Goal: Transaction & Acquisition: Purchase product/service

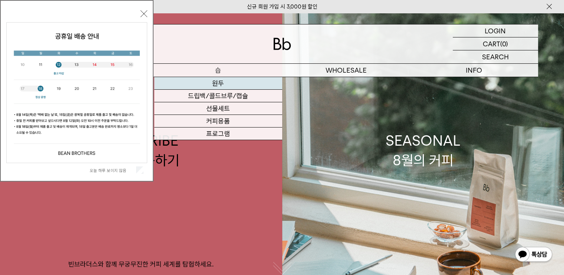
click at [225, 85] on link "원두" at bounding box center [218, 83] width 128 height 13
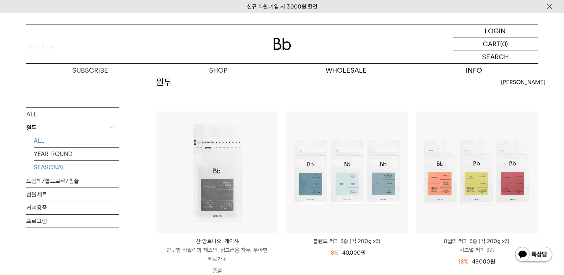
click at [59, 167] on link "SEASONAL" at bounding box center [76, 167] width 85 height 13
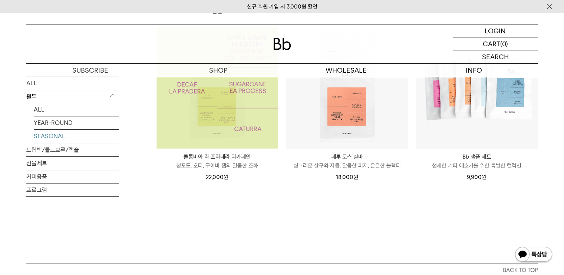
scroll to position [277, 0]
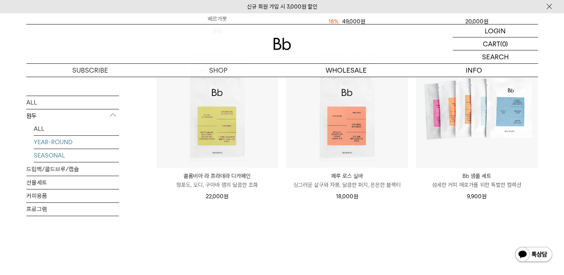
click at [68, 141] on link "YEAR-ROUND" at bounding box center [76, 142] width 85 height 13
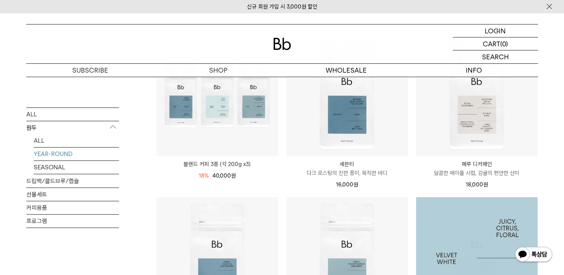
scroll to position [74, 0]
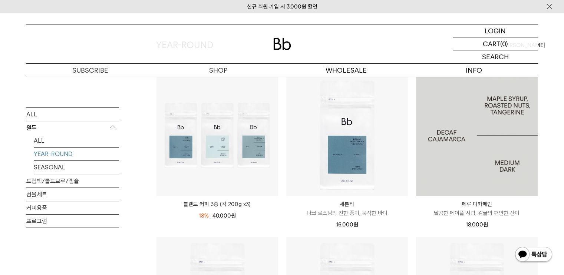
click at [495, 145] on img at bounding box center [477, 136] width 122 height 122
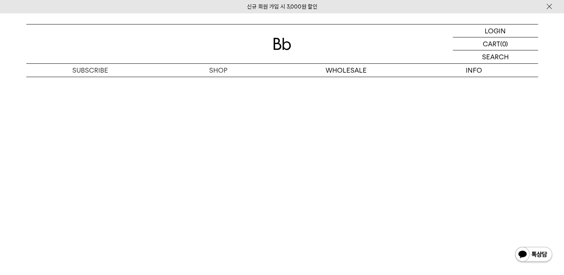
scroll to position [1781, 0]
